Goal: Information Seeking & Learning: Learn about a topic

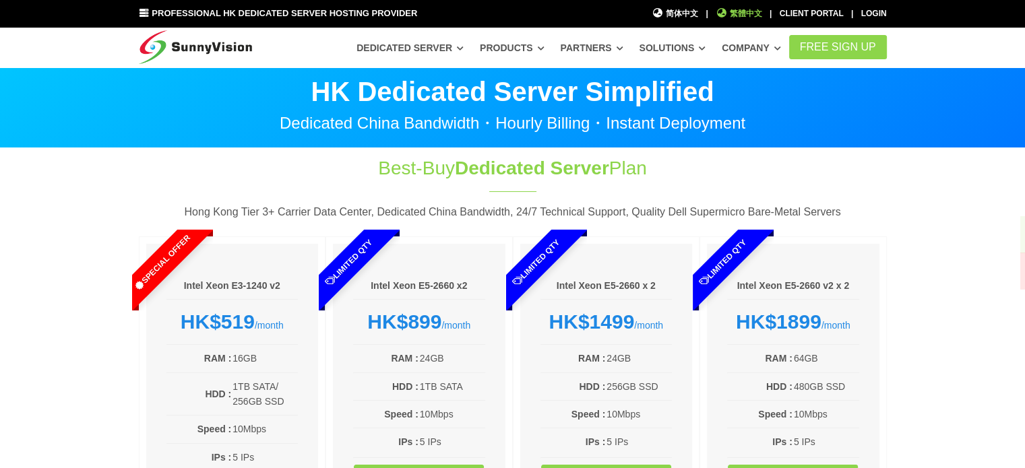
click at [749, 12] on span "繁體中文" at bounding box center [739, 13] width 46 height 13
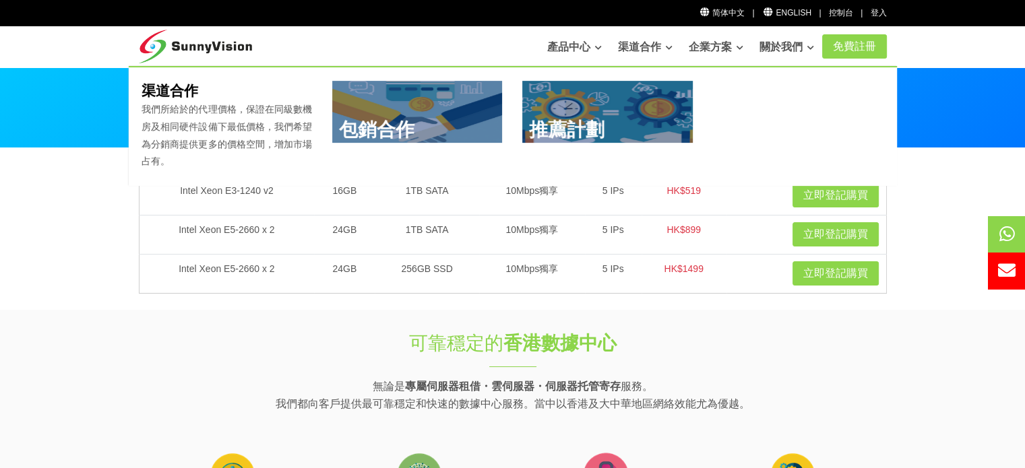
click at [564, 119] on link at bounding box center [607, 112] width 170 height 62
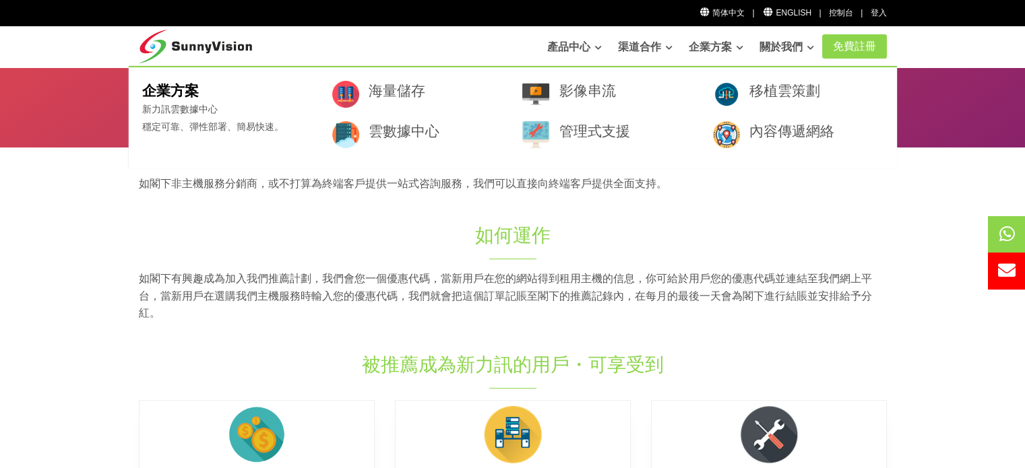
click at [714, 46] on link "企業方案" at bounding box center [716, 47] width 55 height 27
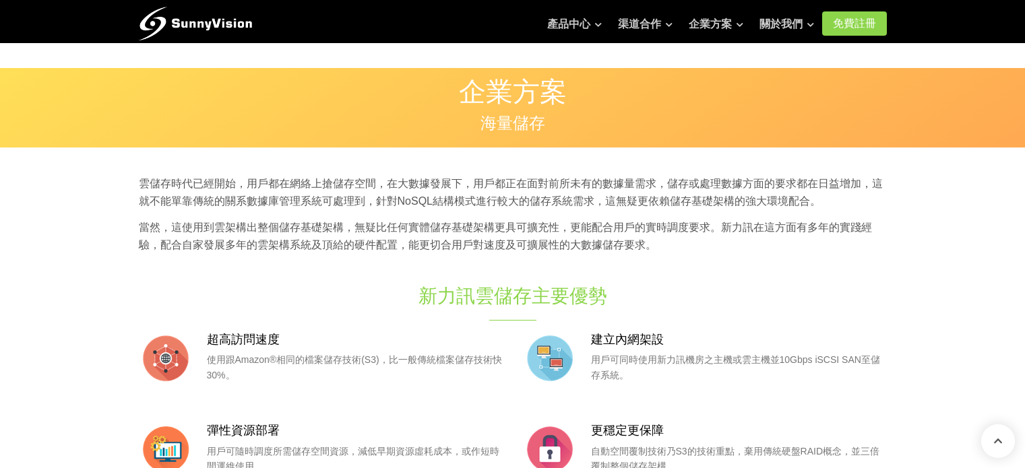
scroll to position [472, 0]
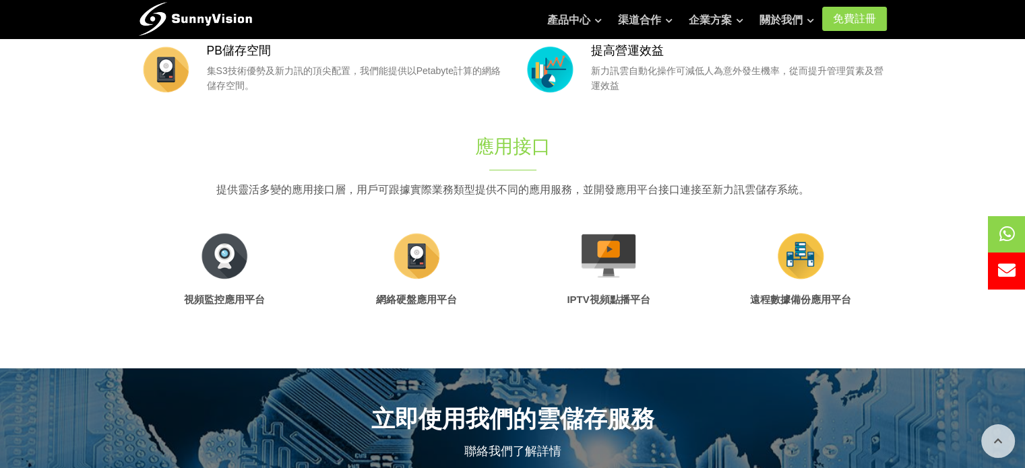
click at [213, 262] on img at bounding box center [224, 256] width 54 height 54
click at [255, 257] on article "視頻監控應用平台" at bounding box center [225, 274] width 172 height 93
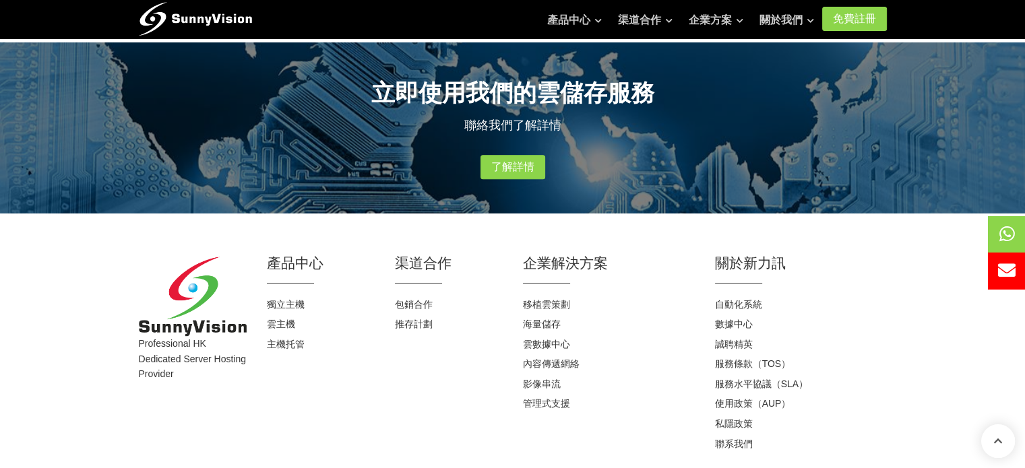
scroll to position [865, 0]
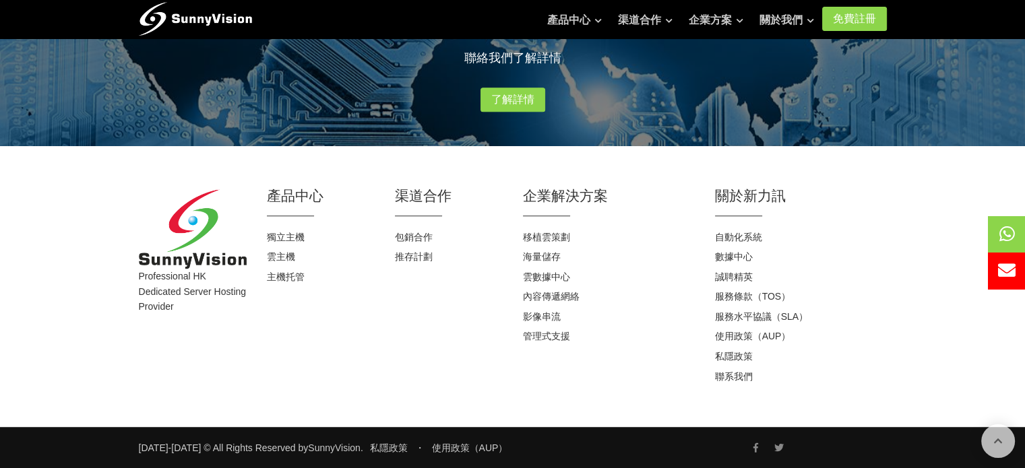
click at [485, 253] on h4 "推存計劃" at bounding box center [449, 257] width 108 height 13
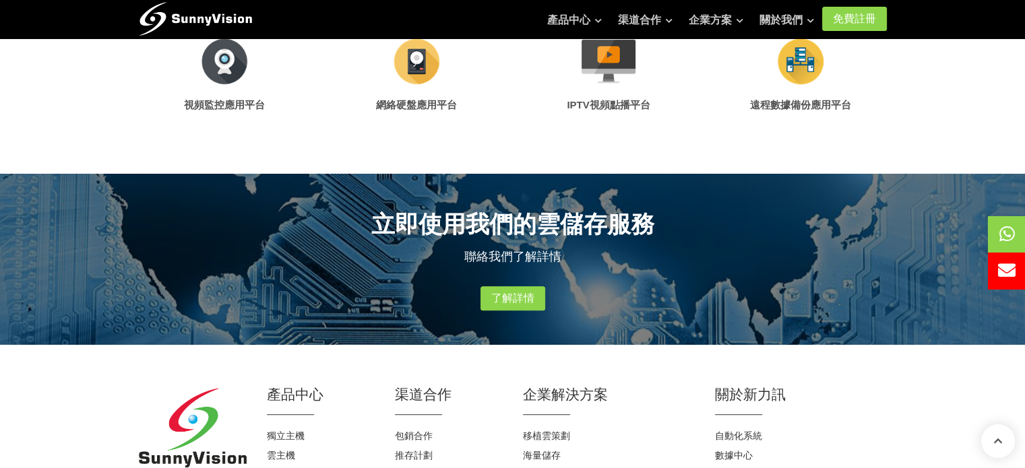
scroll to position [663, 0]
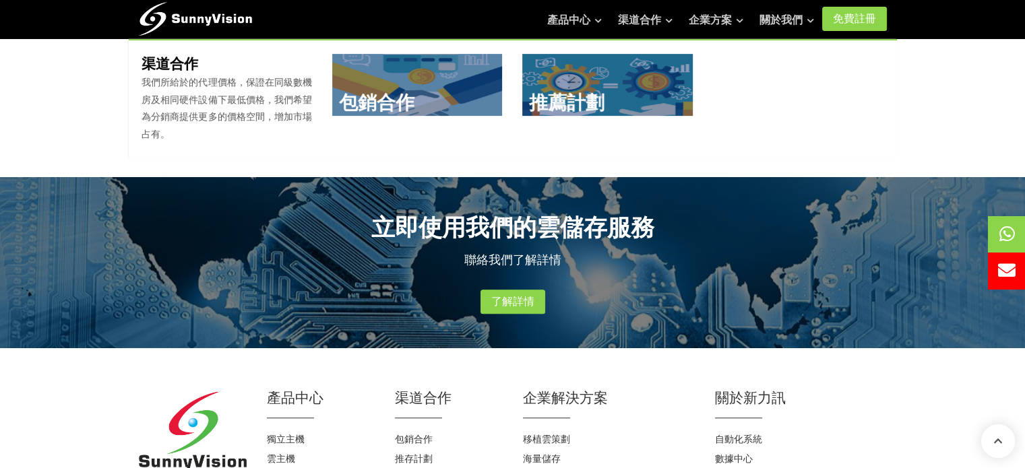
click at [445, 90] on link at bounding box center [417, 85] width 170 height 62
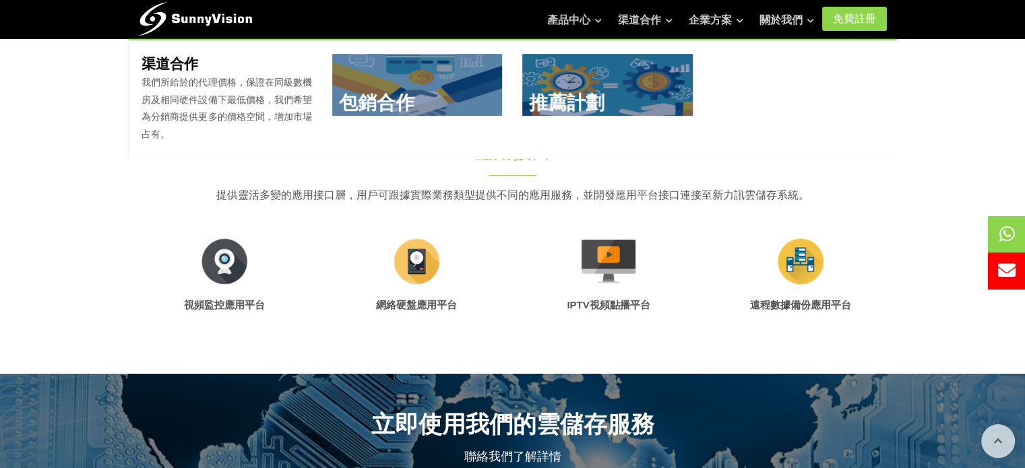
scroll to position [461, 0]
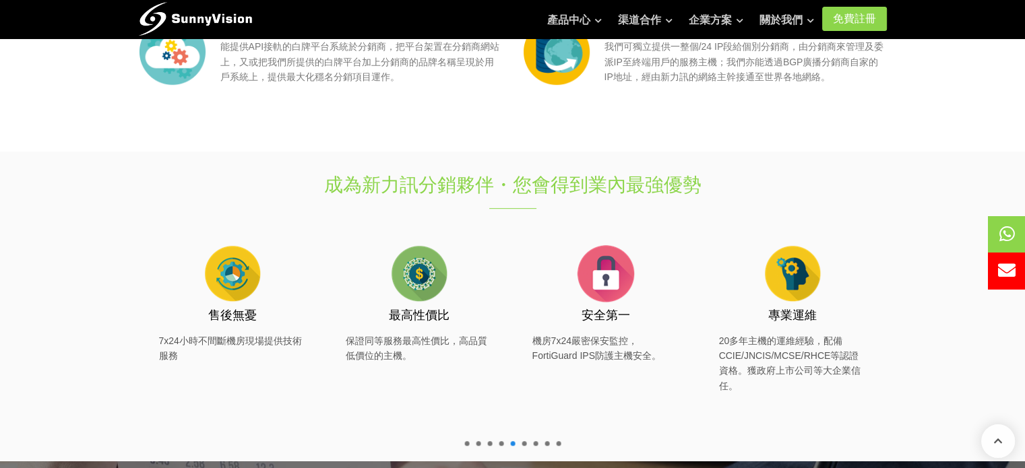
scroll to position [607, 0]
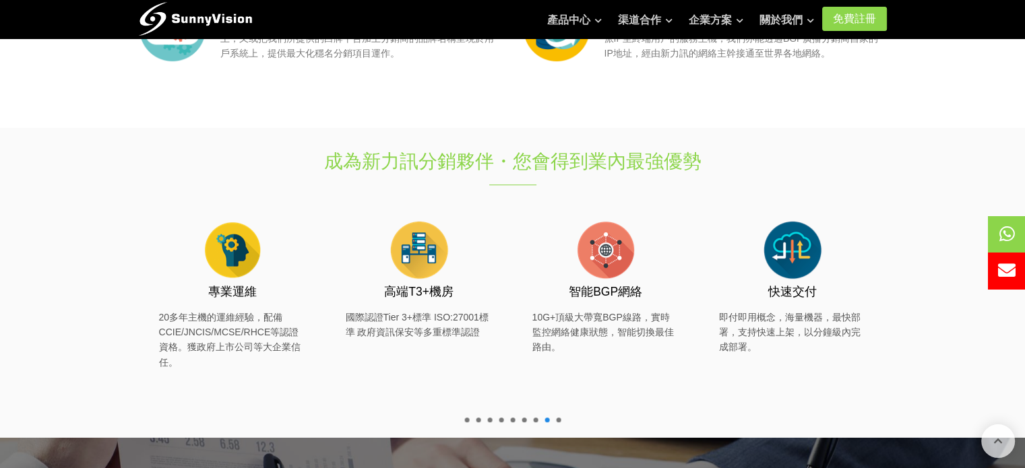
click at [560, 420] on span at bounding box center [558, 420] width 5 height 5
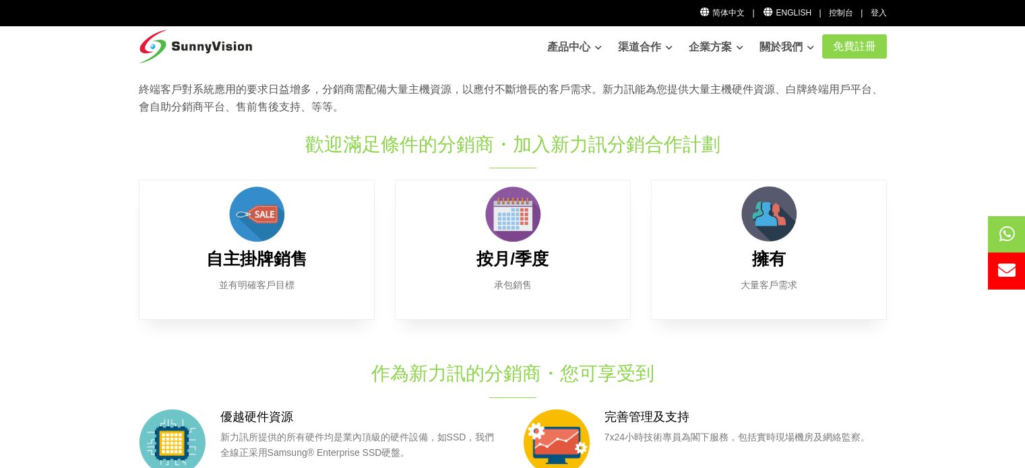
scroll to position [0, 0]
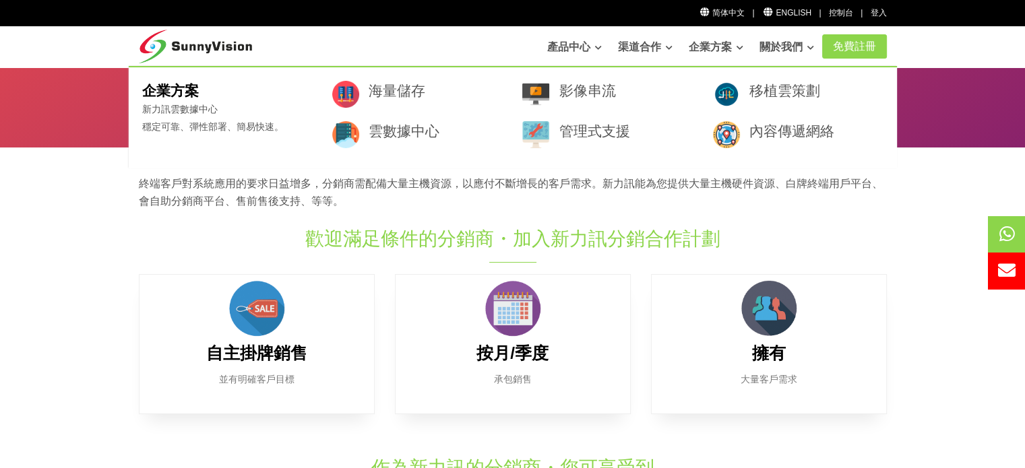
click at [524, 84] on div "影像串流 管理式支援" at bounding box center [607, 121] width 191 height 81
click at [580, 96] on link "影像串流" at bounding box center [587, 90] width 57 height 15
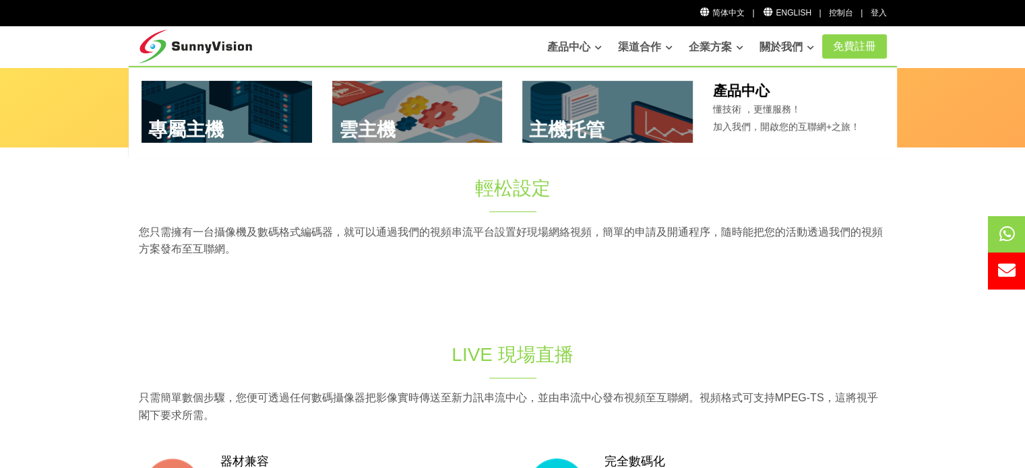
click at [569, 44] on link "產品中心" at bounding box center [574, 47] width 55 height 27
